Goal: Task Accomplishment & Management: Complete application form

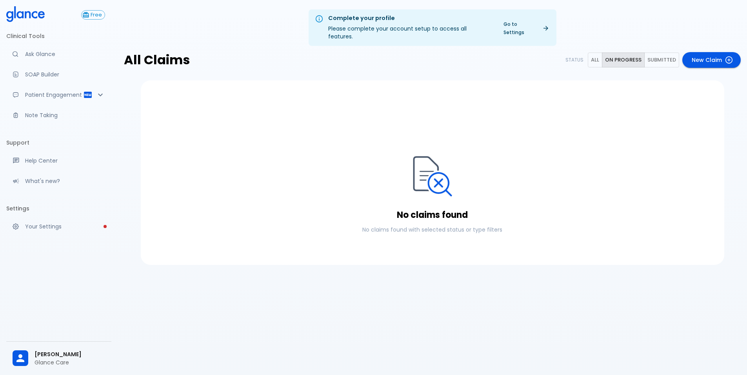
click at [707, 52] on link "New Claim" at bounding box center [712, 60] width 58 height 16
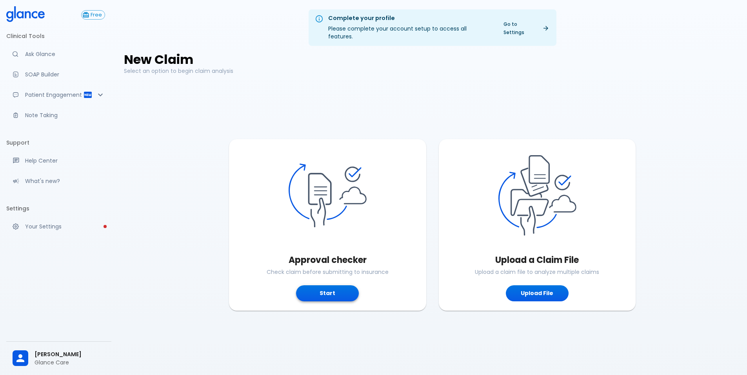
click at [344, 286] on button "Start" at bounding box center [327, 294] width 63 height 16
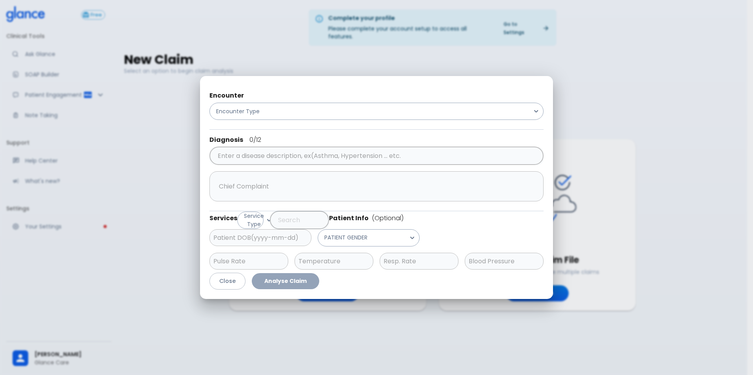
click at [603, 84] on div "Encounter Encounter Type Diagnosis 0 /12 ​ x ​ Services Service Type ​ Patient …" at bounding box center [377, 188] width 722 height 344
click at [232, 281] on button "Close" at bounding box center [227, 281] width 36 height 17
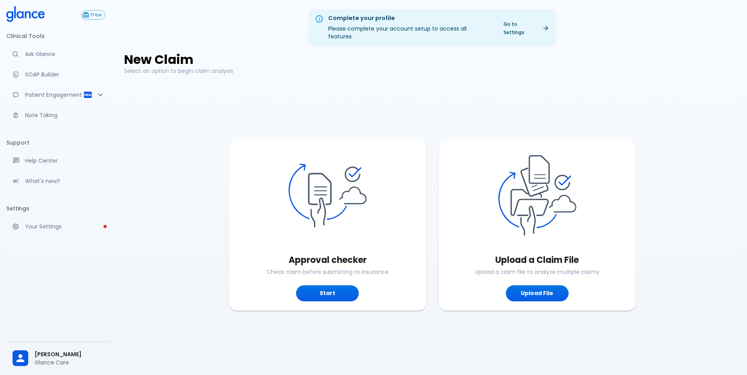
click at [70, 354] on span "[PERSON_NAME]" at bounding box center [70, 355] width 71 height 8
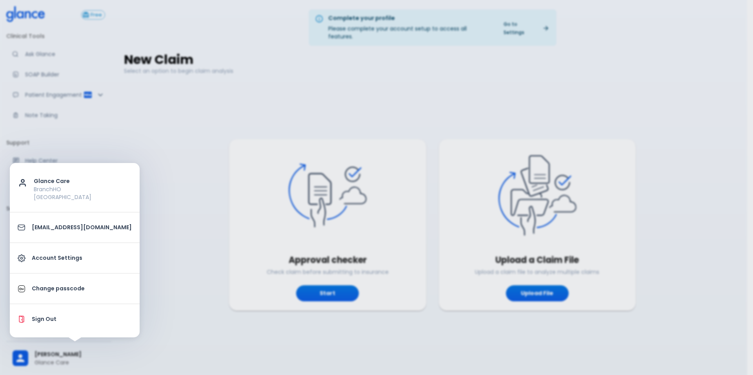
click at [381, 341] on div at bounding box center [376, 187] width 753 height 375
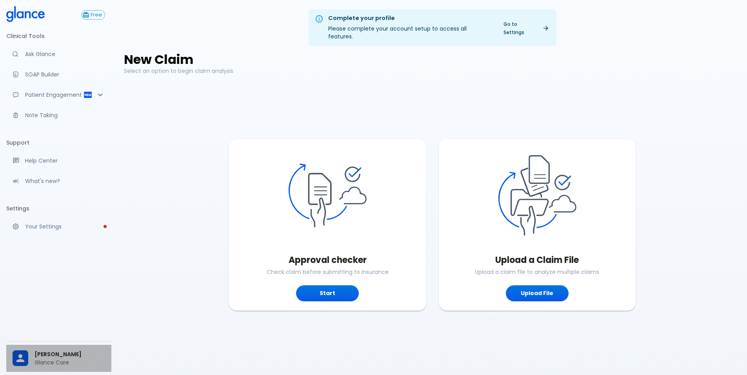
click at [64, 351] on span "[PERSON_NAME]" at bounding box center [70, 355] width 71 height 8
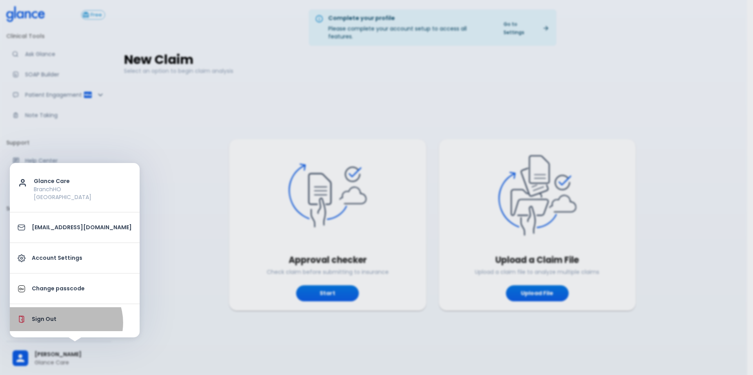
click at [66, 323] on p "Sign Out" at bounding box center [82, 319] width 100 height 8
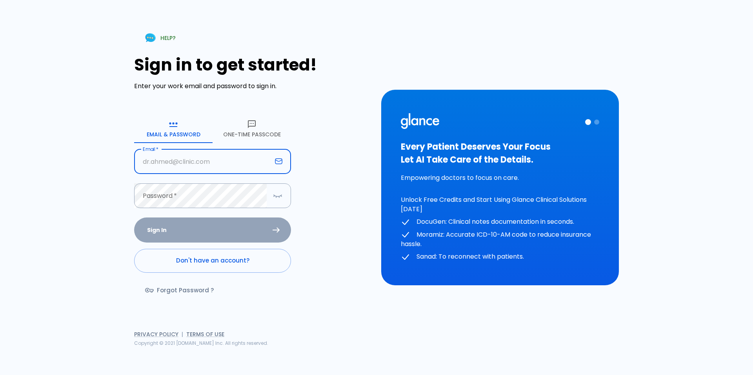
click at [238, 163] on input "Email   *" at bounding box center [203, 161] width 138 height 25
type input "Dr.jahhaaf@groa.care"
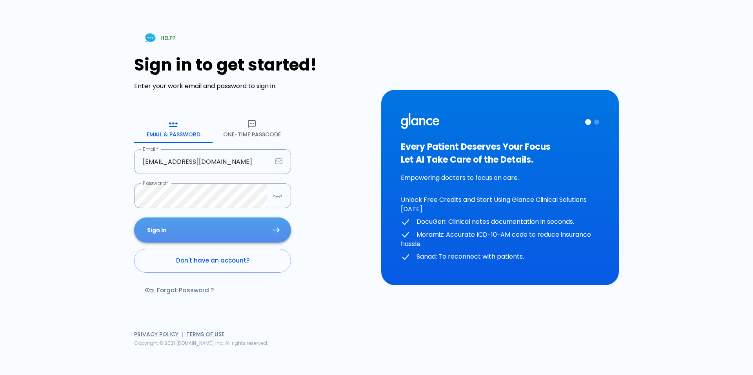
click at [246, 235] on button "Sign In" at bounding box center [212, 230] width 157 height 25
